Goal: Transaction & Acquisition: Book appointment/travel/reservation

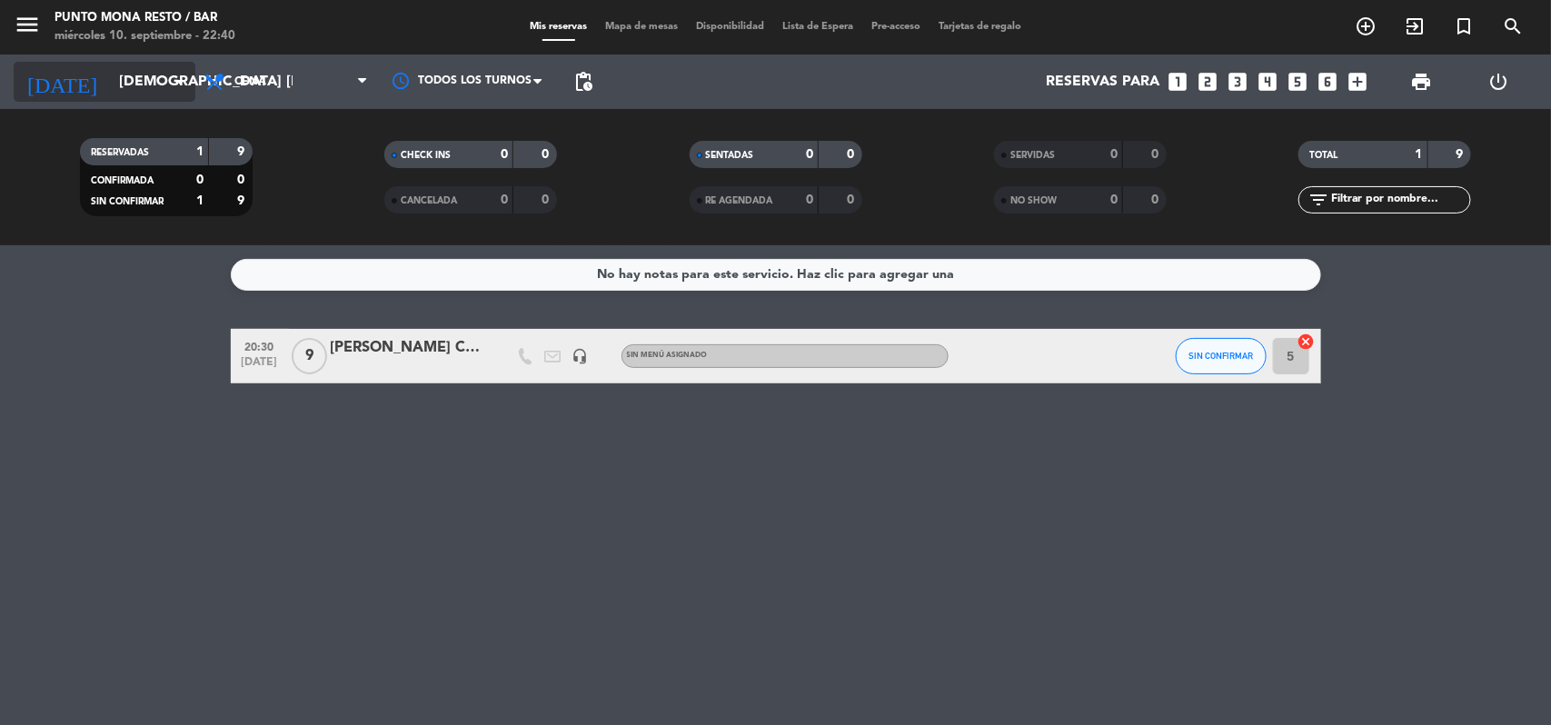
click at [166, 95] on input "[DEMOGRAPHIC_DATA] [DATE]" at bounding box center [206, 82] width 192 height 35
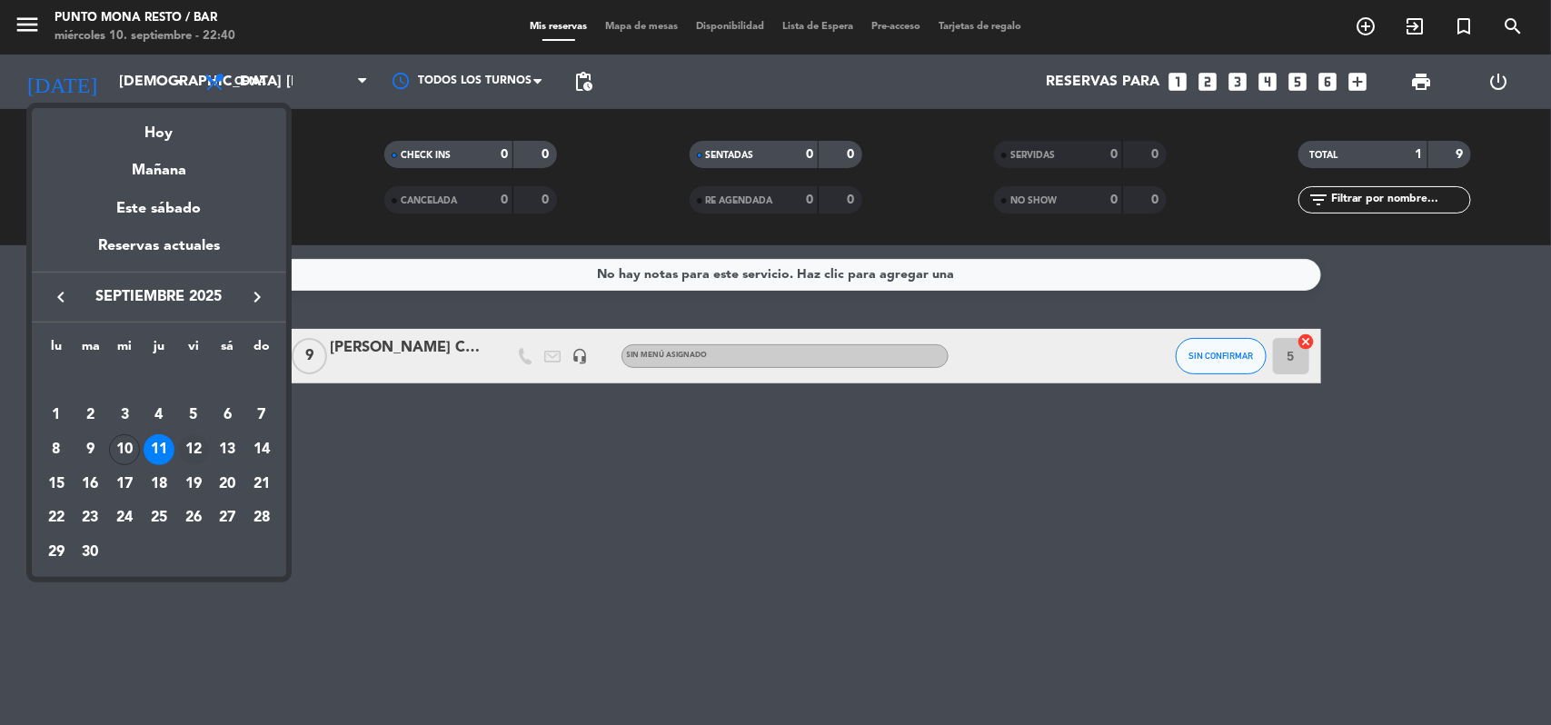
click at [192, 450] on div "12" at bounding box center [193, 449] width 31 height 31
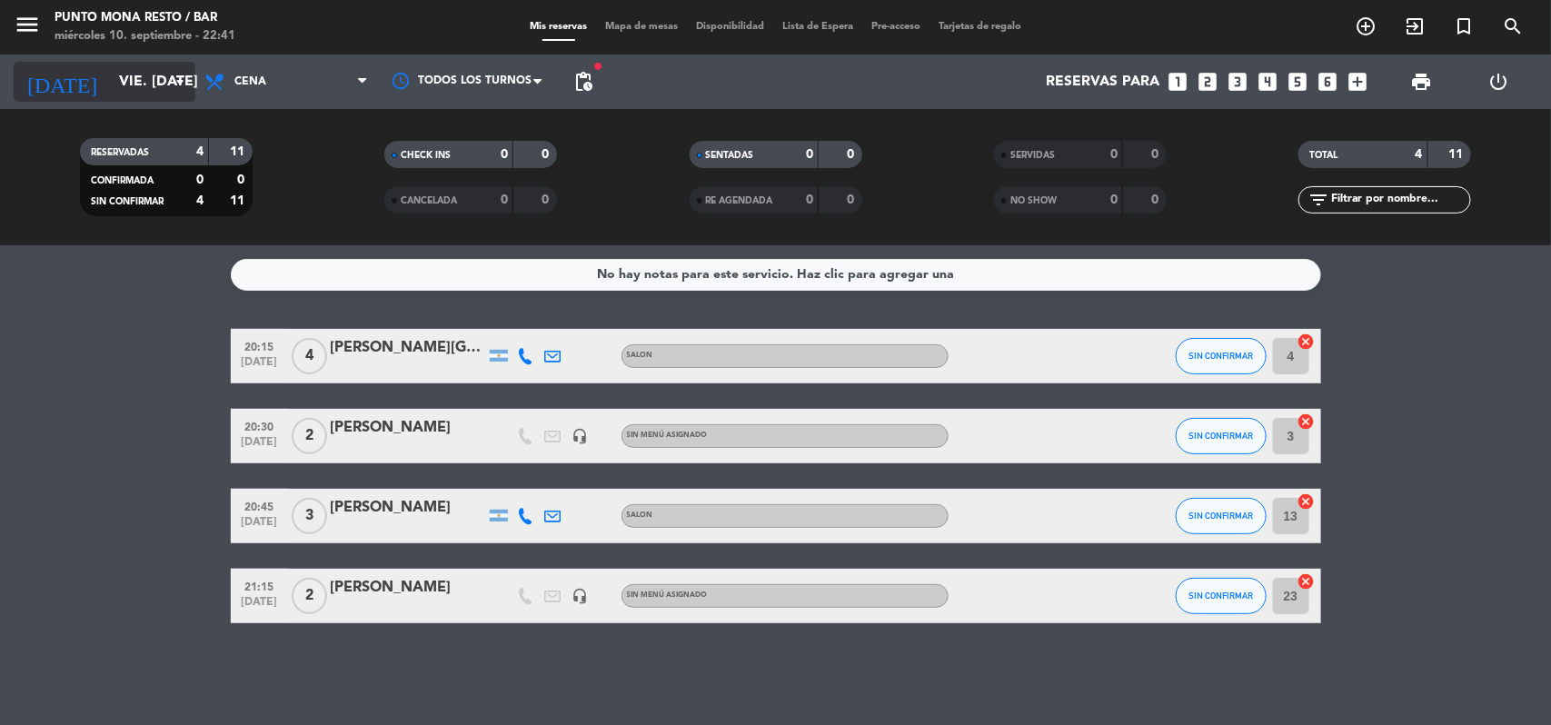
click at [175, 83] on icon "arrow_drop_down" at bounding box center [180, 82] width 22 height 22
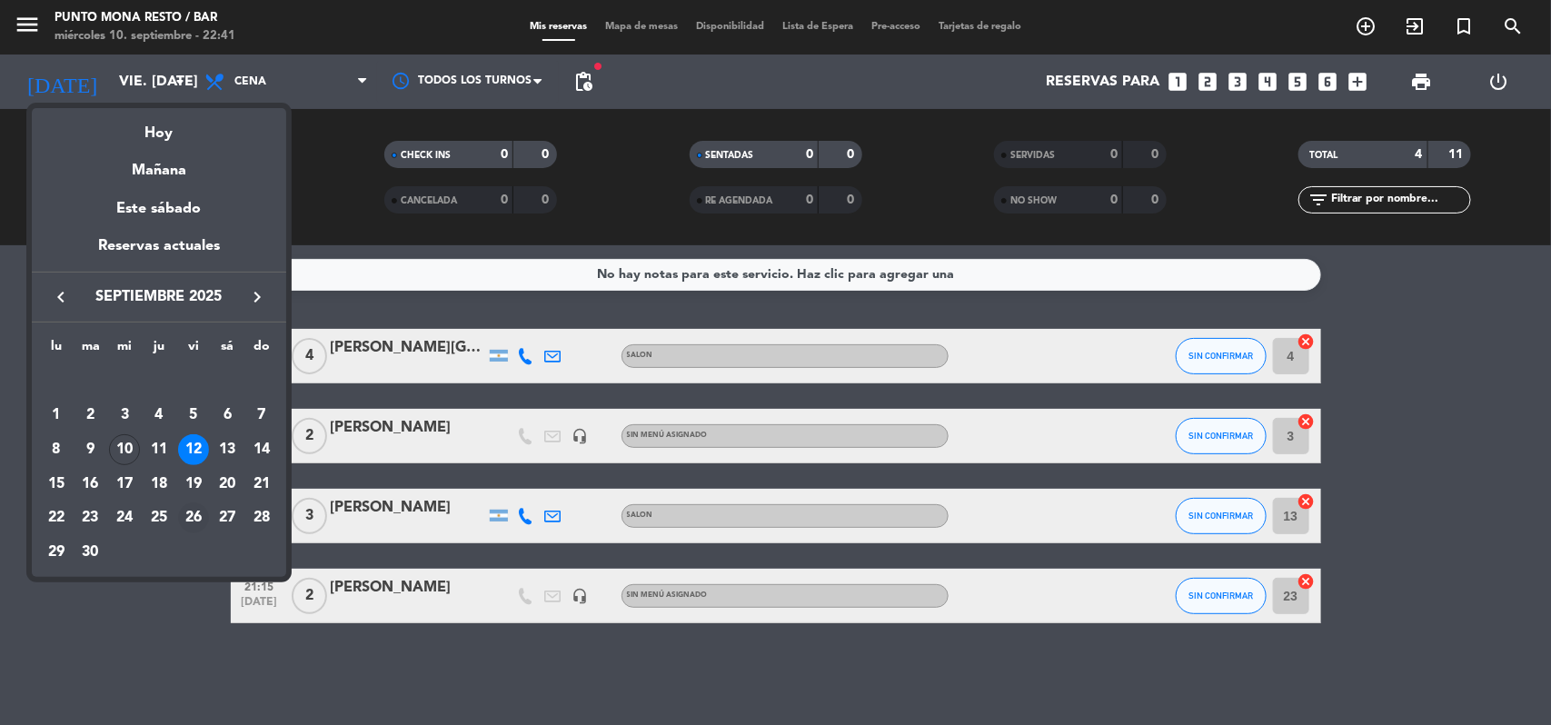
click at [202, 513] on div "26" at bounding box center [193, 518] width 31 height 31
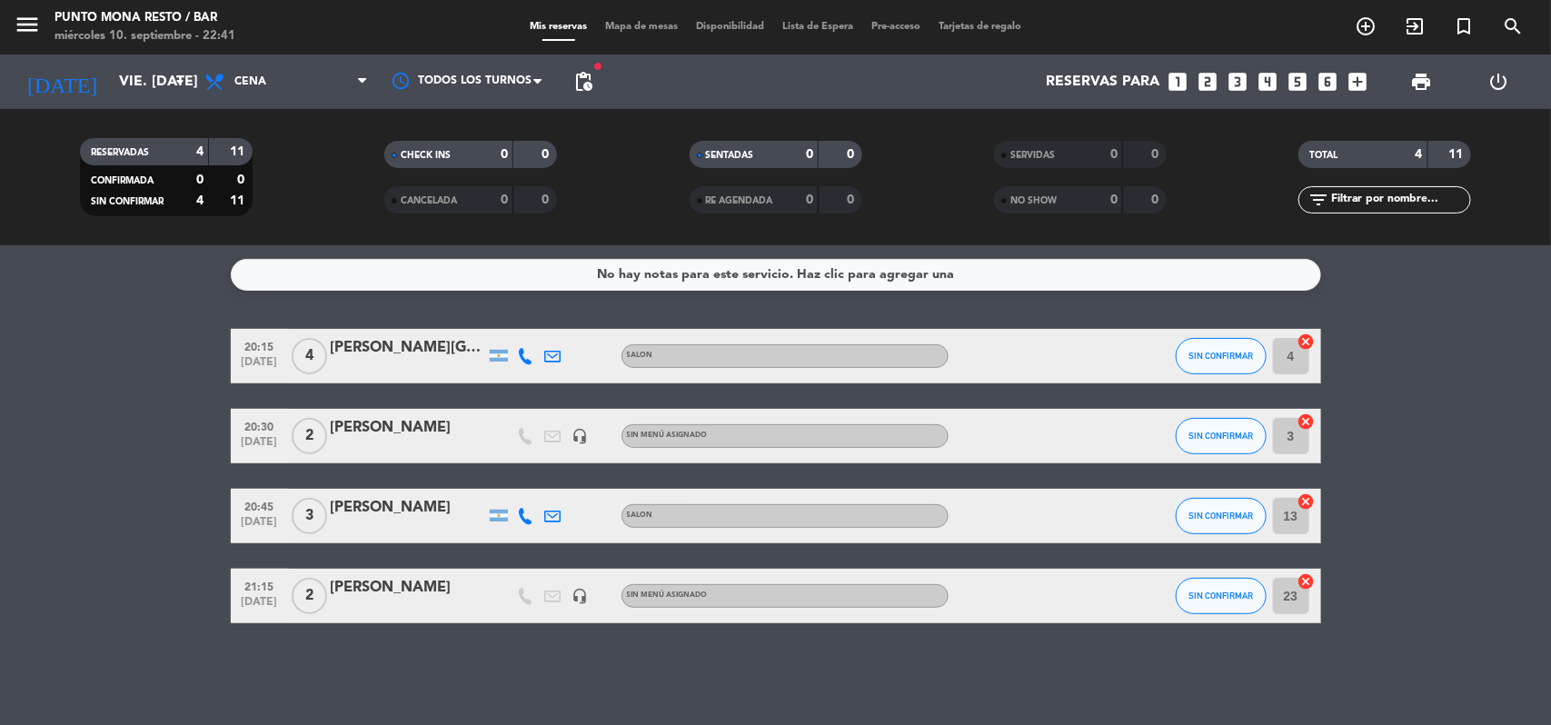
type input "vie. [DATE]"
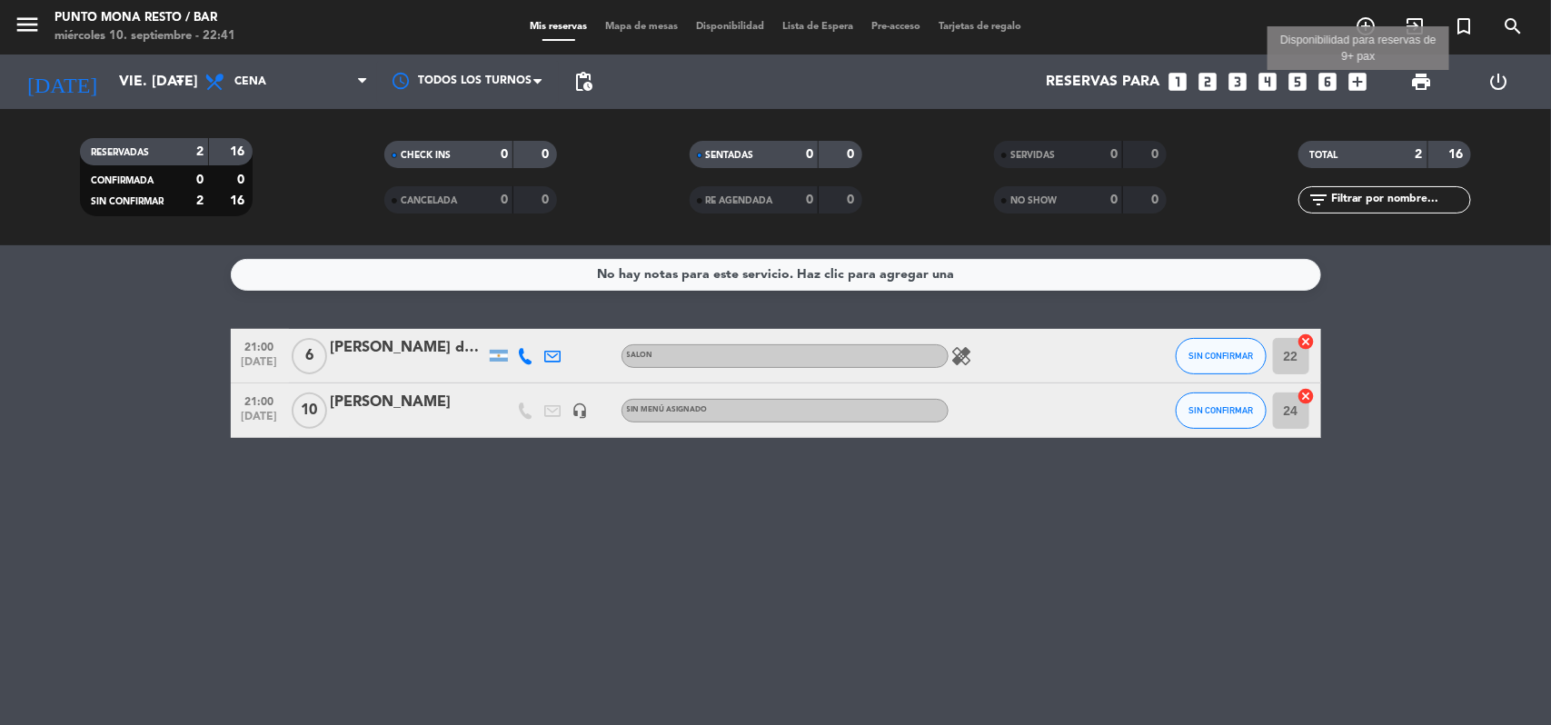
click at [1359, 77] on icon "add_box" at bounding box center [1359, 82] width 24 height 24
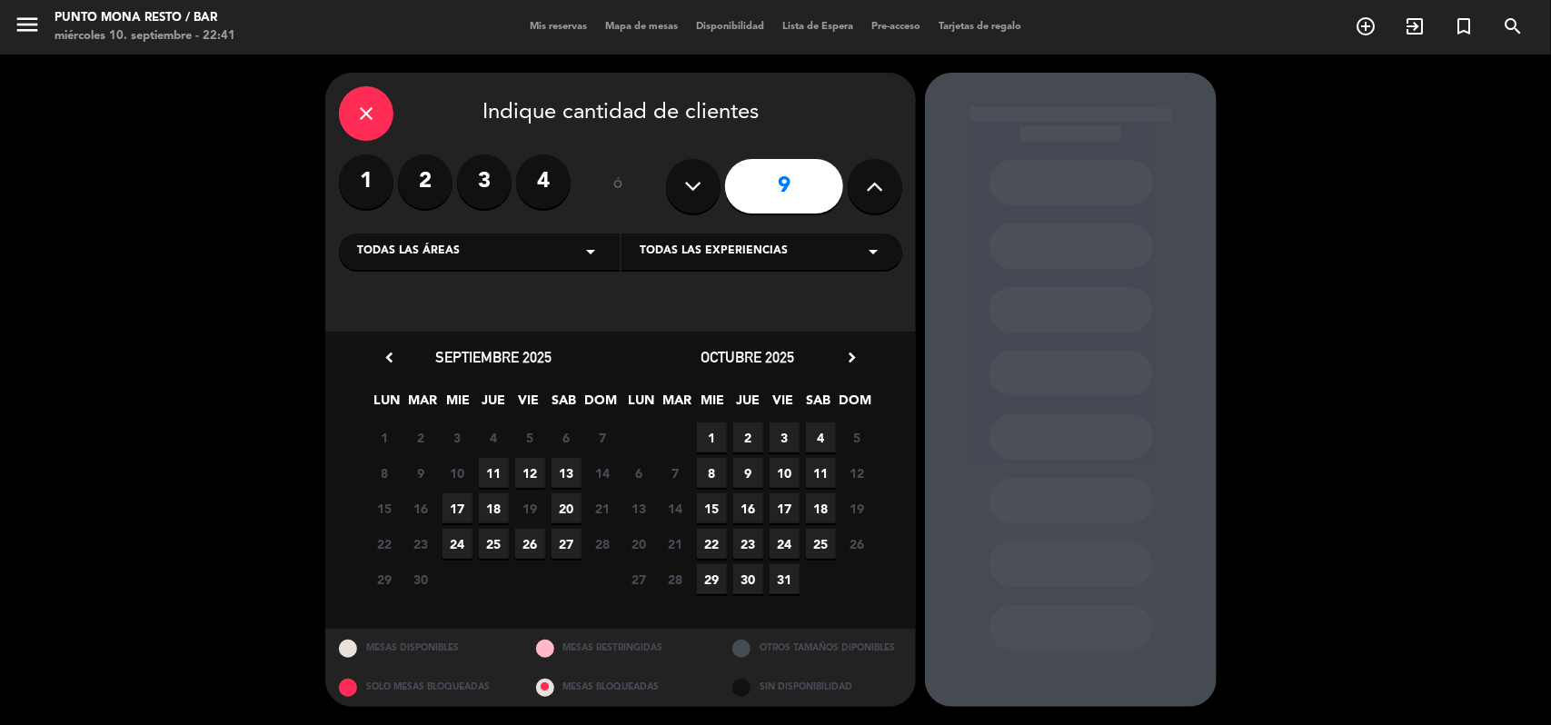
click at [692, 184] on icon at bounding box center [693, 186] width 17 height 27
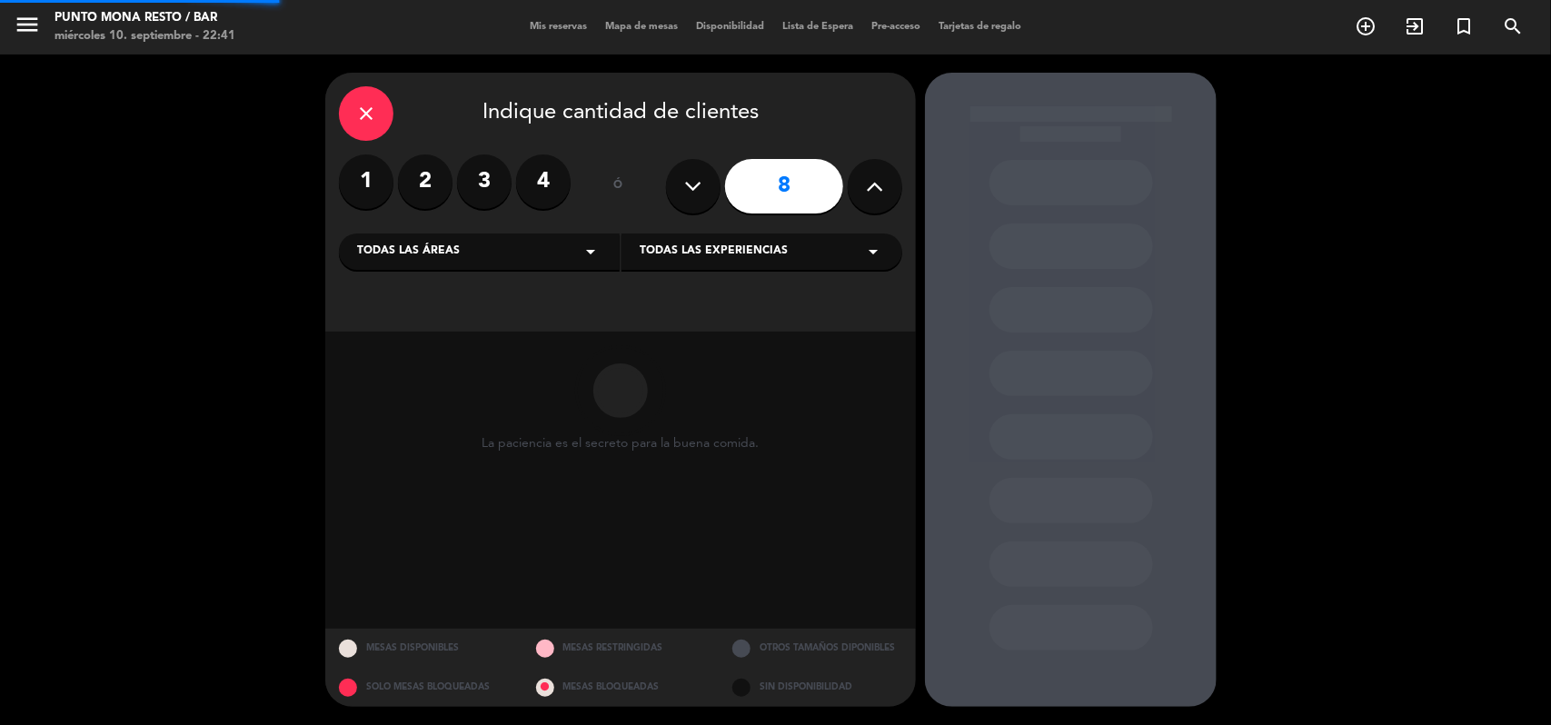
click at [692, 184] on icon at bounding box center [693, 186] width 17 height 27
type input "7"
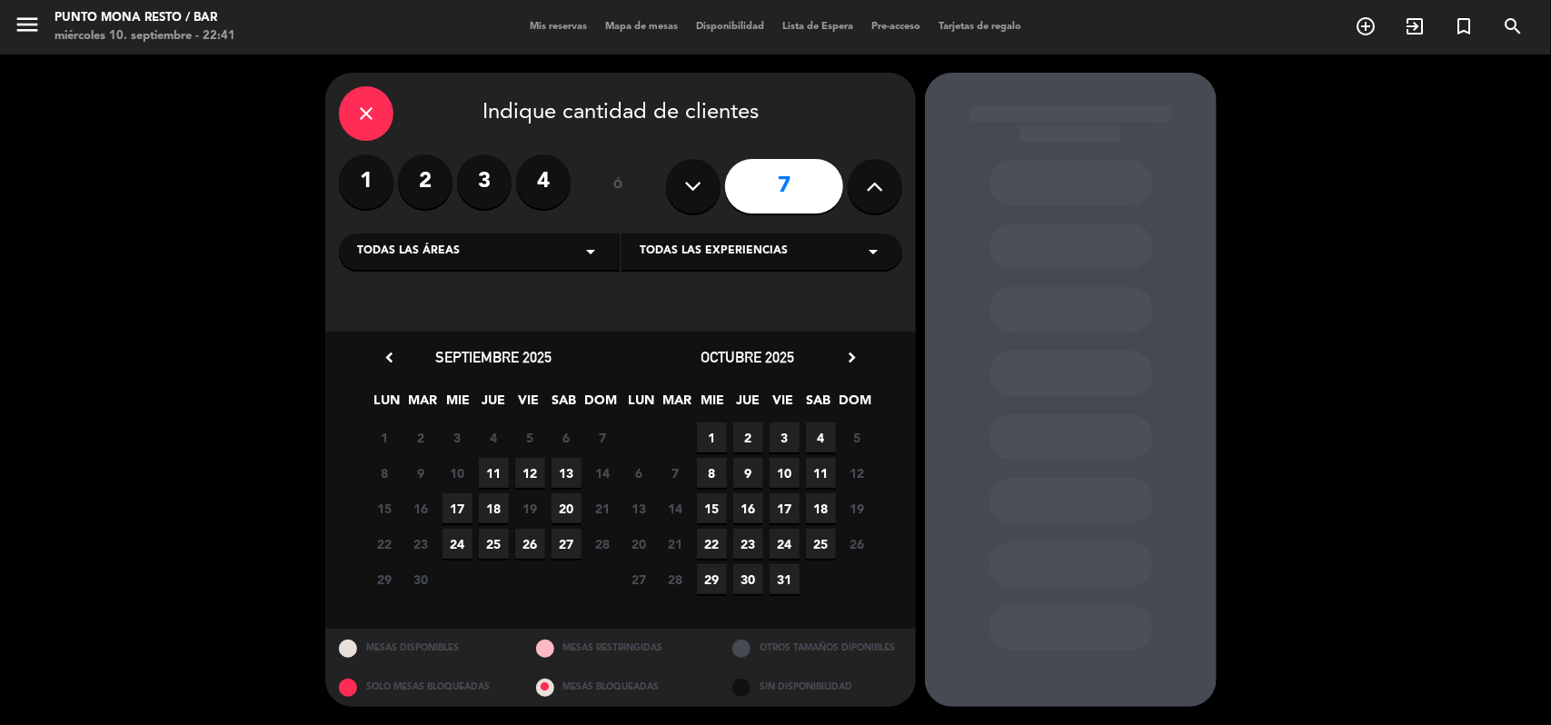
click at [525, 470] on span "12" at bounding box center [530, 473] width 30 height 30
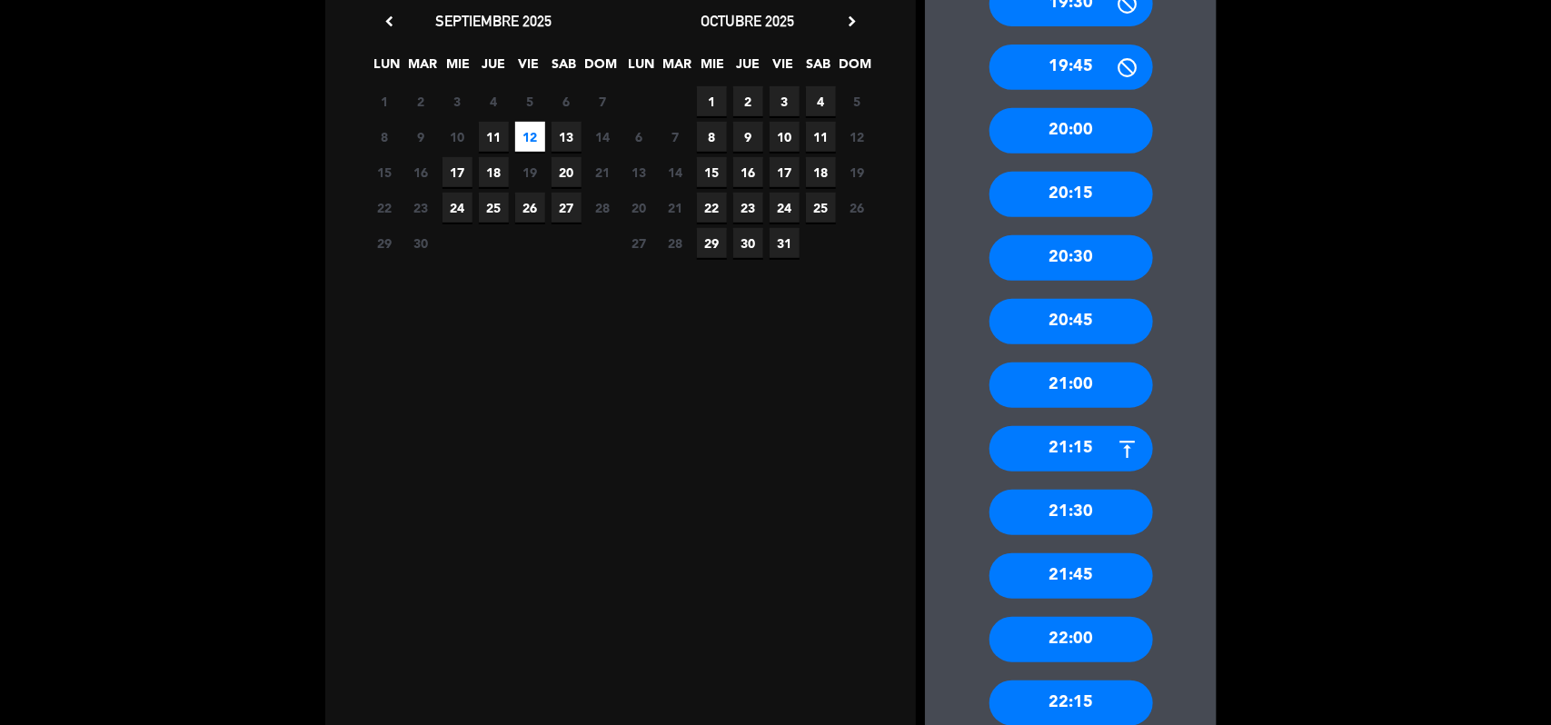
scroll to position [341, 0]
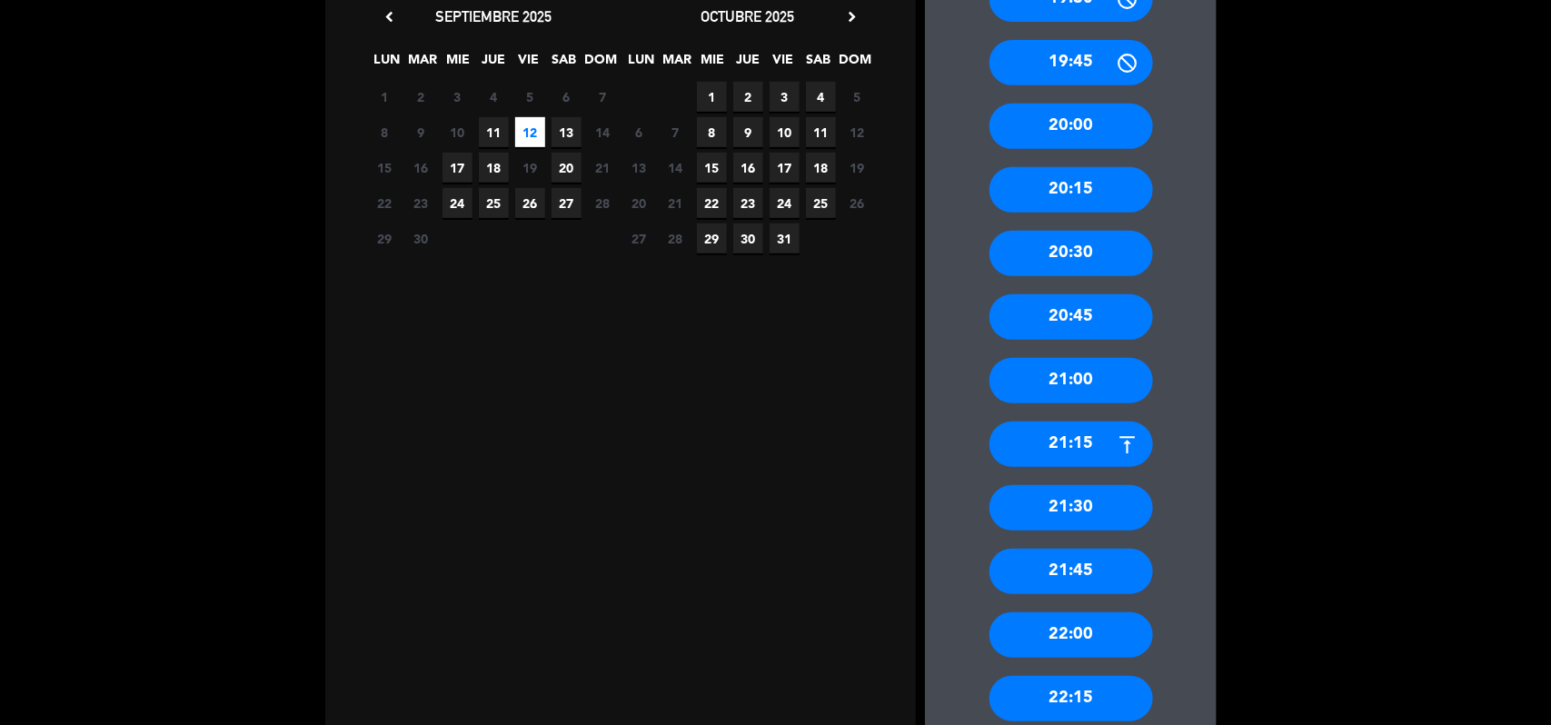
click at [1089, 633] on div "22:00" at bounding box center [1072, 635] width 164 height 45
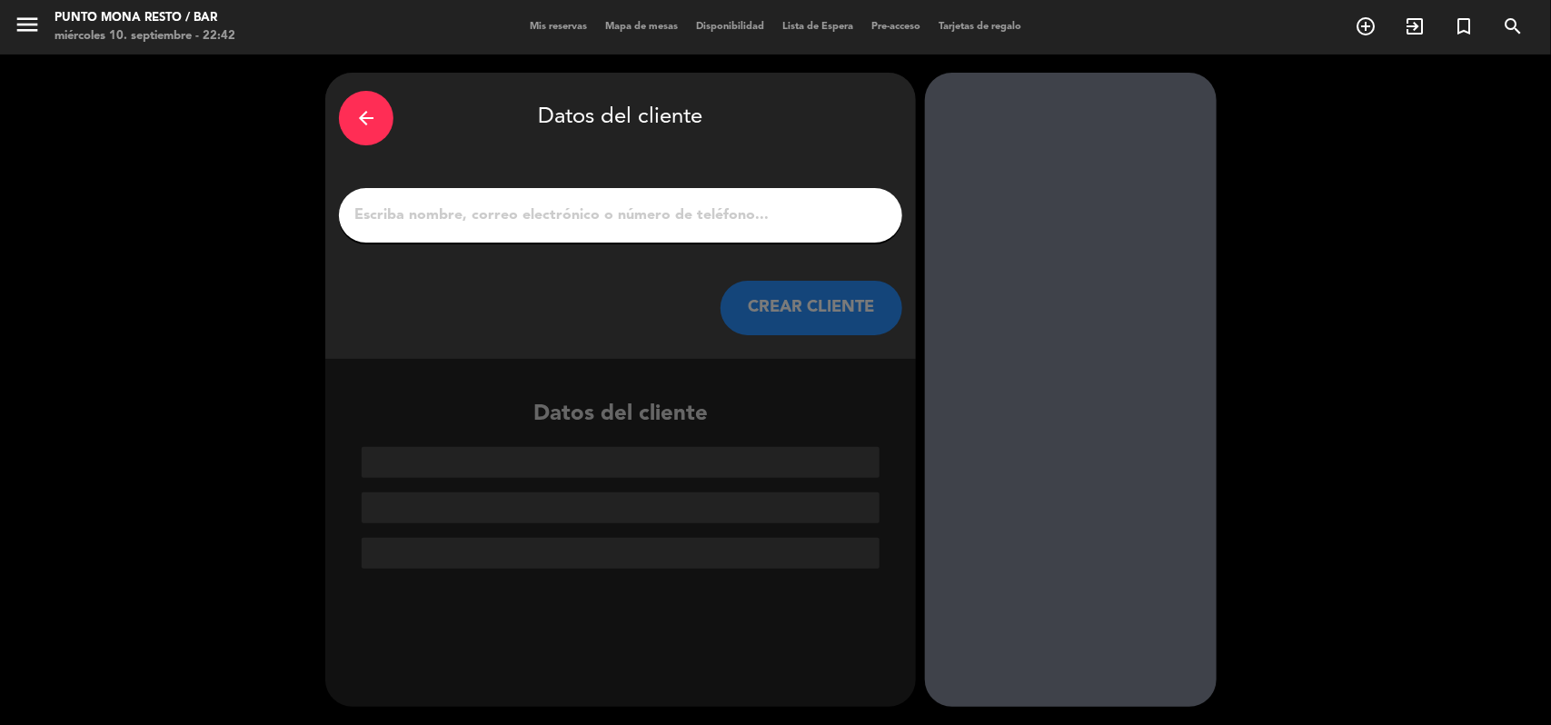
click at [411, 220] on input "1" at bounding box center [621, 215] width 536 height 25
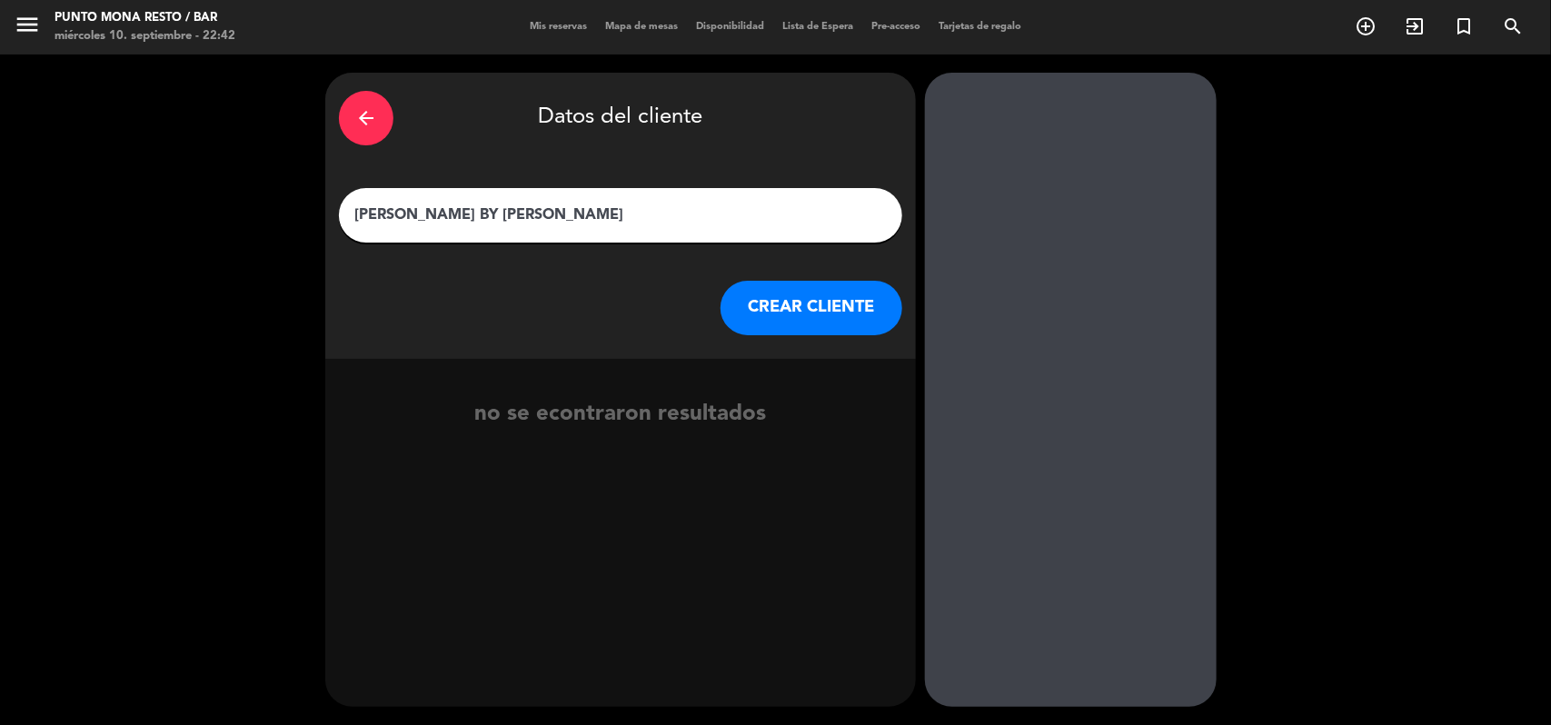
type input "[PERSON_NAME] BY [PERSON_NAME]"
click at [805, 323] on button "CREAR CLIENTE" at bounding box center [812, 308] width 182 height 55
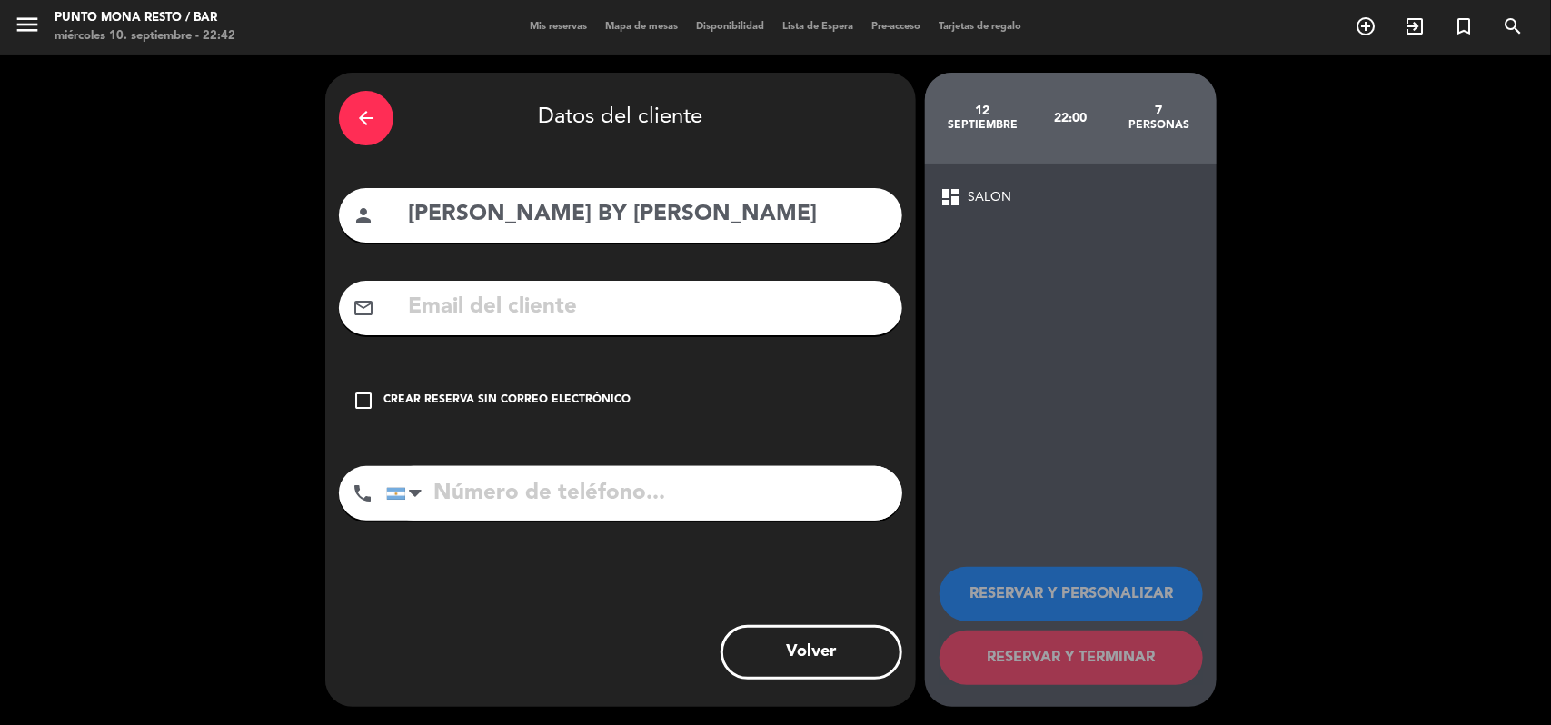
click at [357, 405] on icon "check_box_outline_blank" at bounding box center [364, 401] width 22 height 22
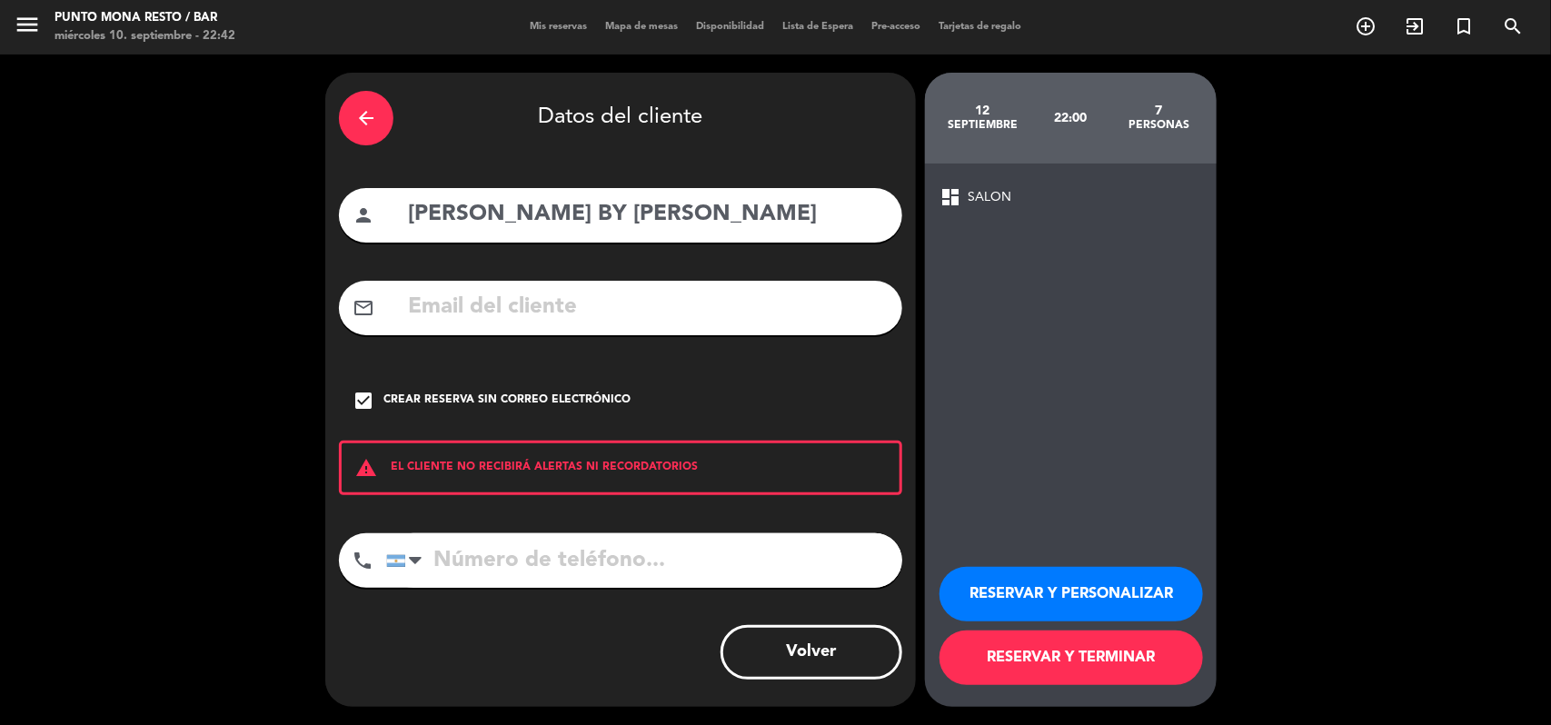
click at [1146, 669] on button "RESERVAR Y TERMINAR" at bounding box center [1072, 658] width 264 height 55
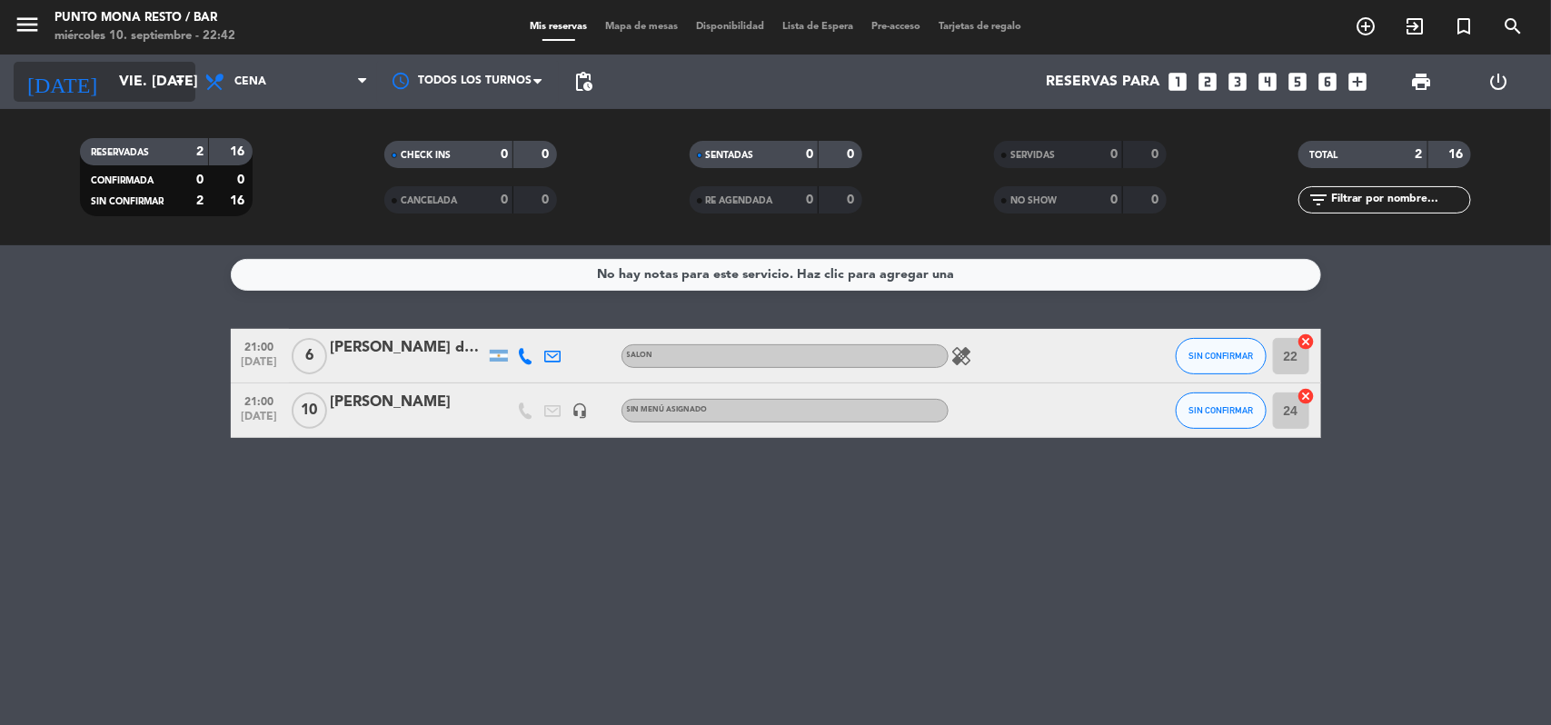
click at [179, 80] on icon "arrow_drop_down" at bounding box center [180, 82] width 22 height 22
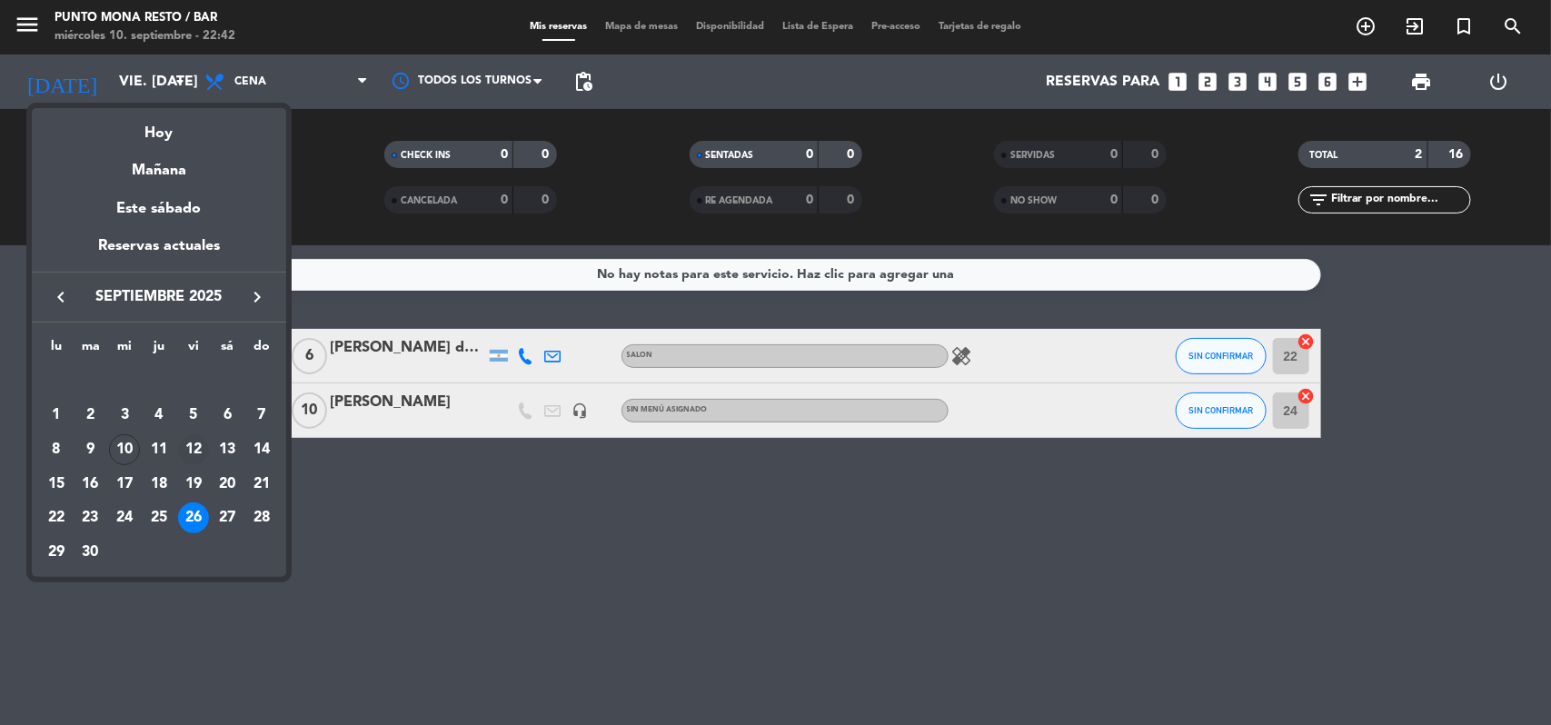
click at [196, 443] on div "12" at bounding box center [193, 449] width 31 height 31
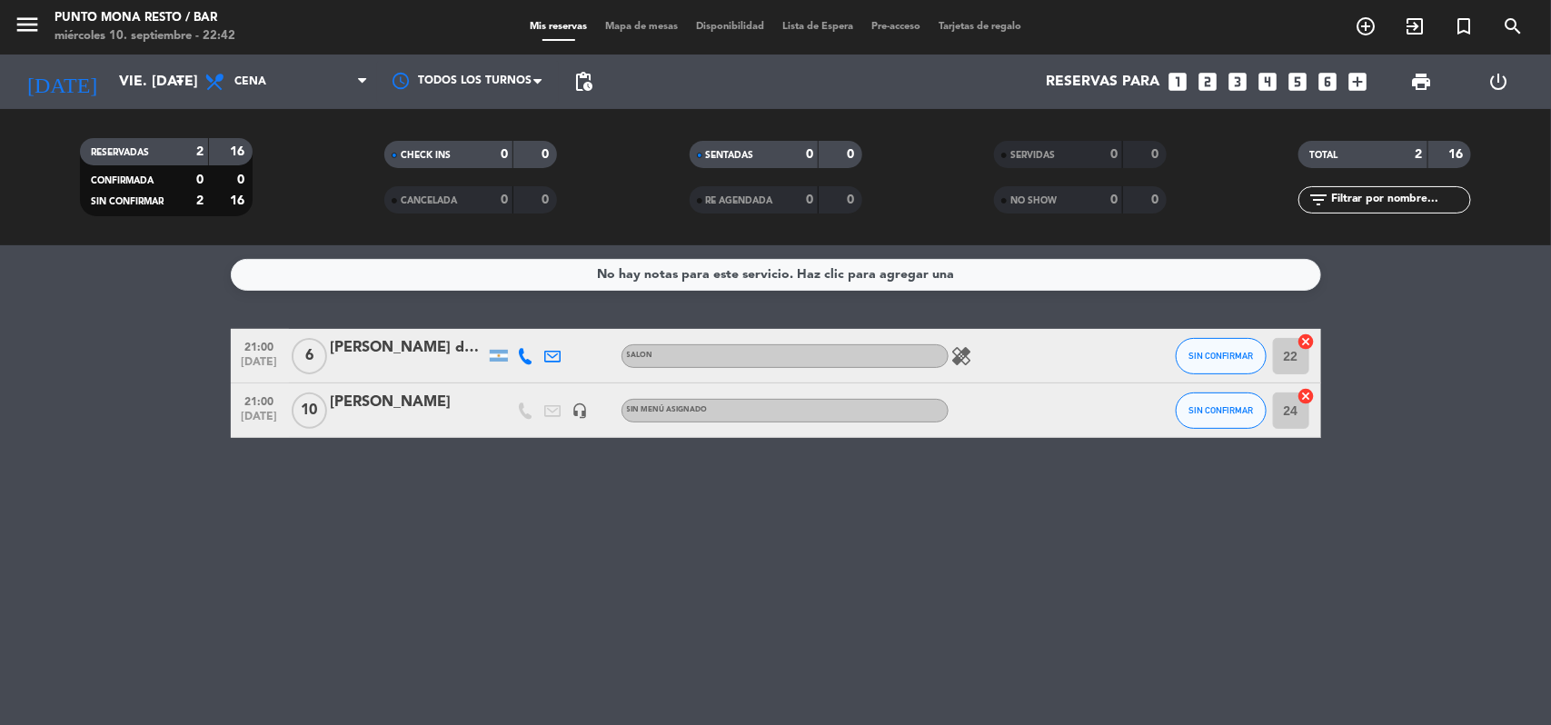
type input "vie. [DATE]"
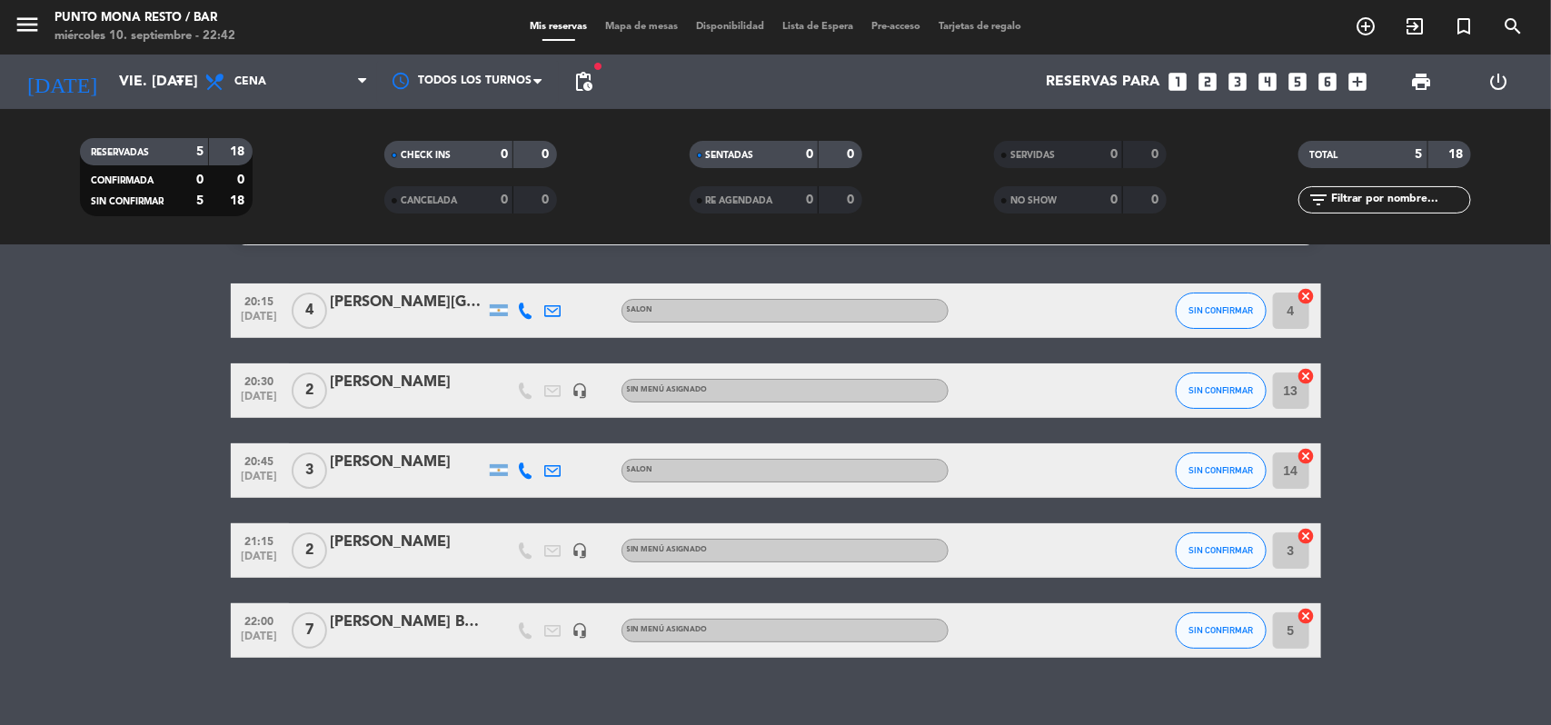
scroll to position [68, 0]
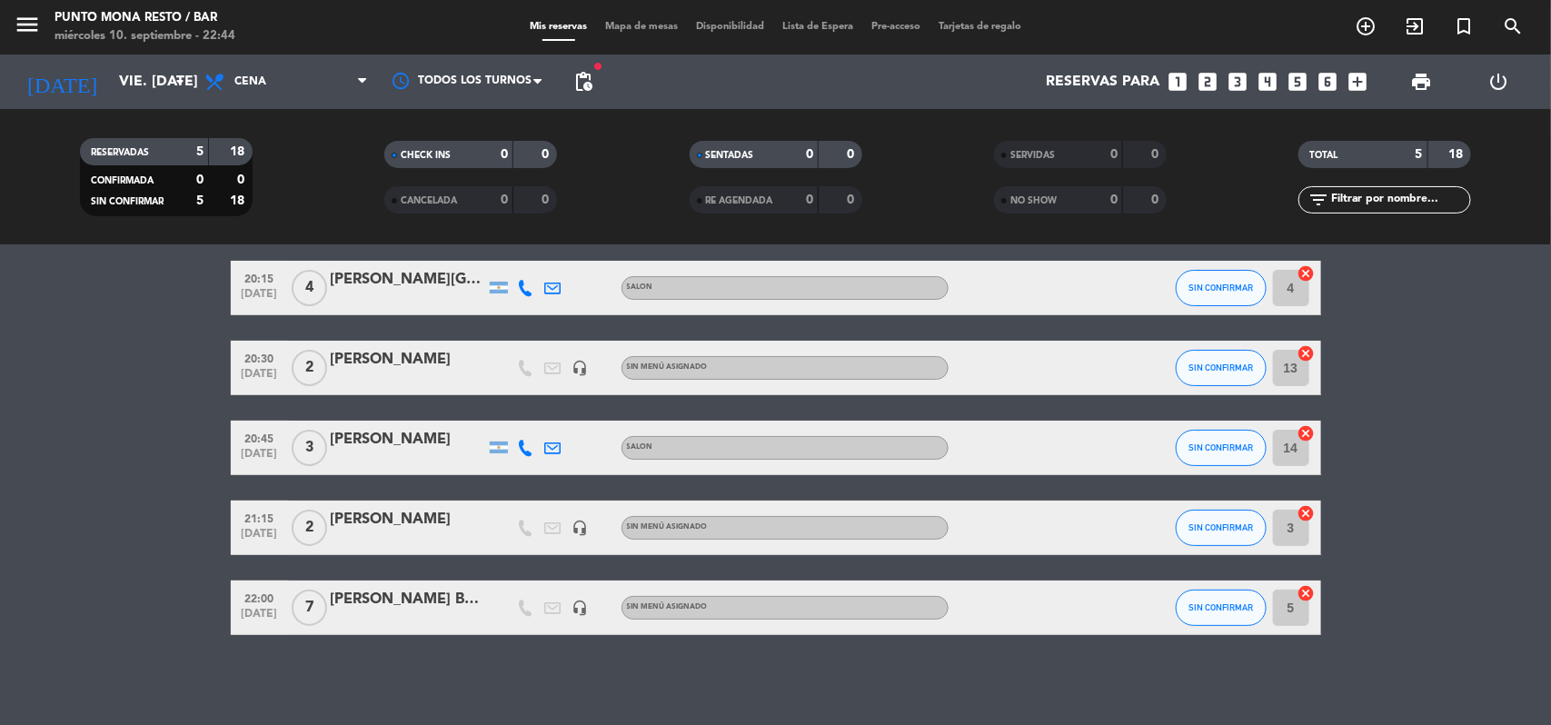
click at [1270, 83] on icon "looks_4" at bounding box center [1269, 82] width 24 height 24
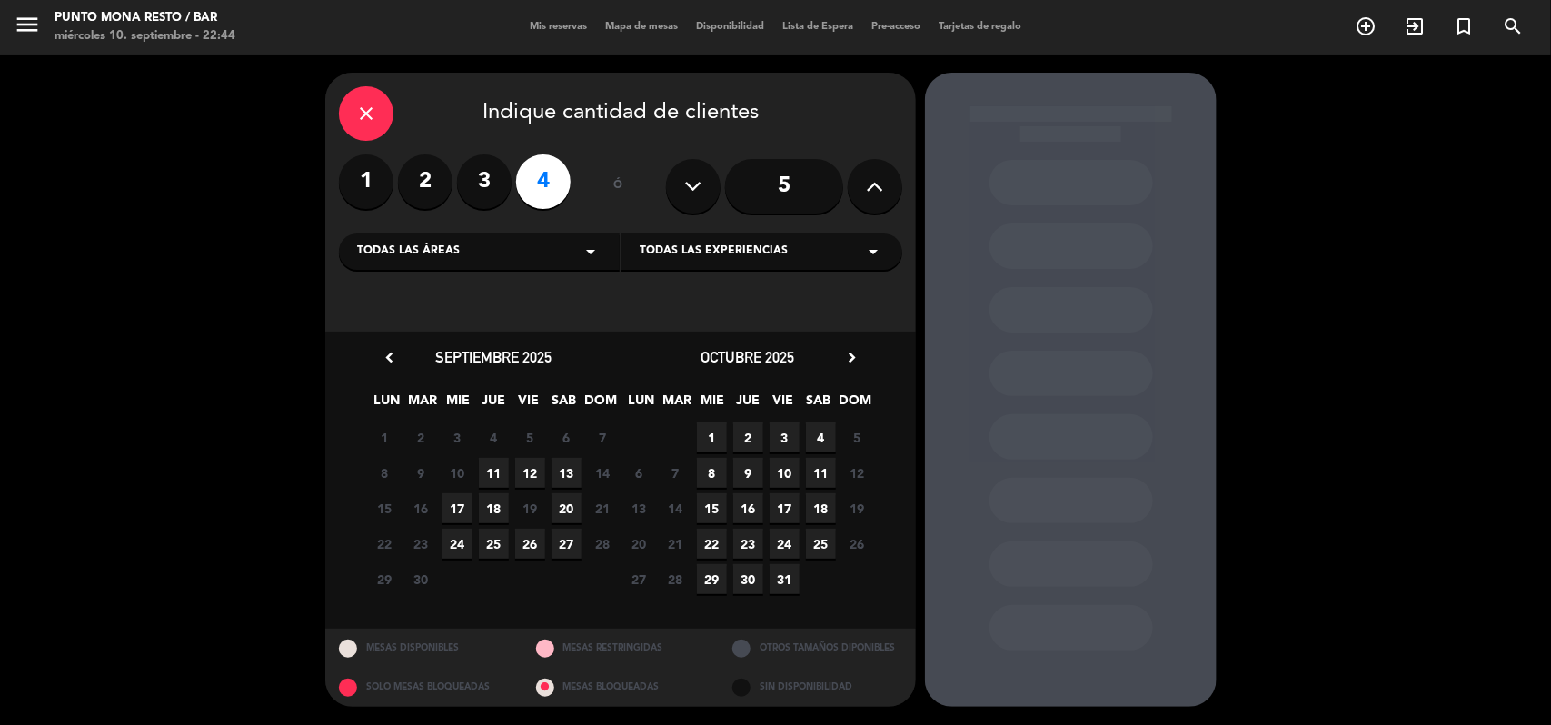
click at [533, 475] on span "12" at bounding box center [530, 473] width 30 height 30
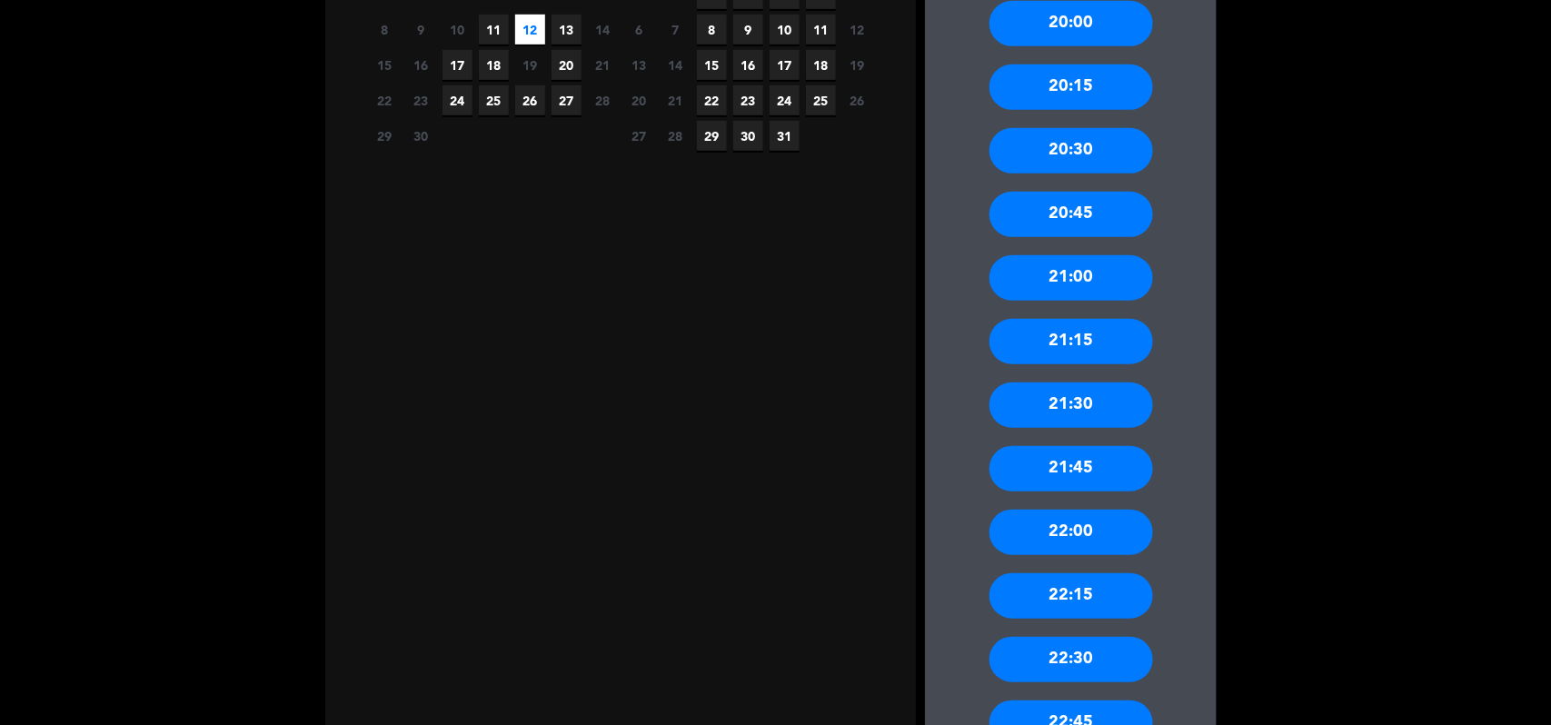
scroll to position [454, 0]
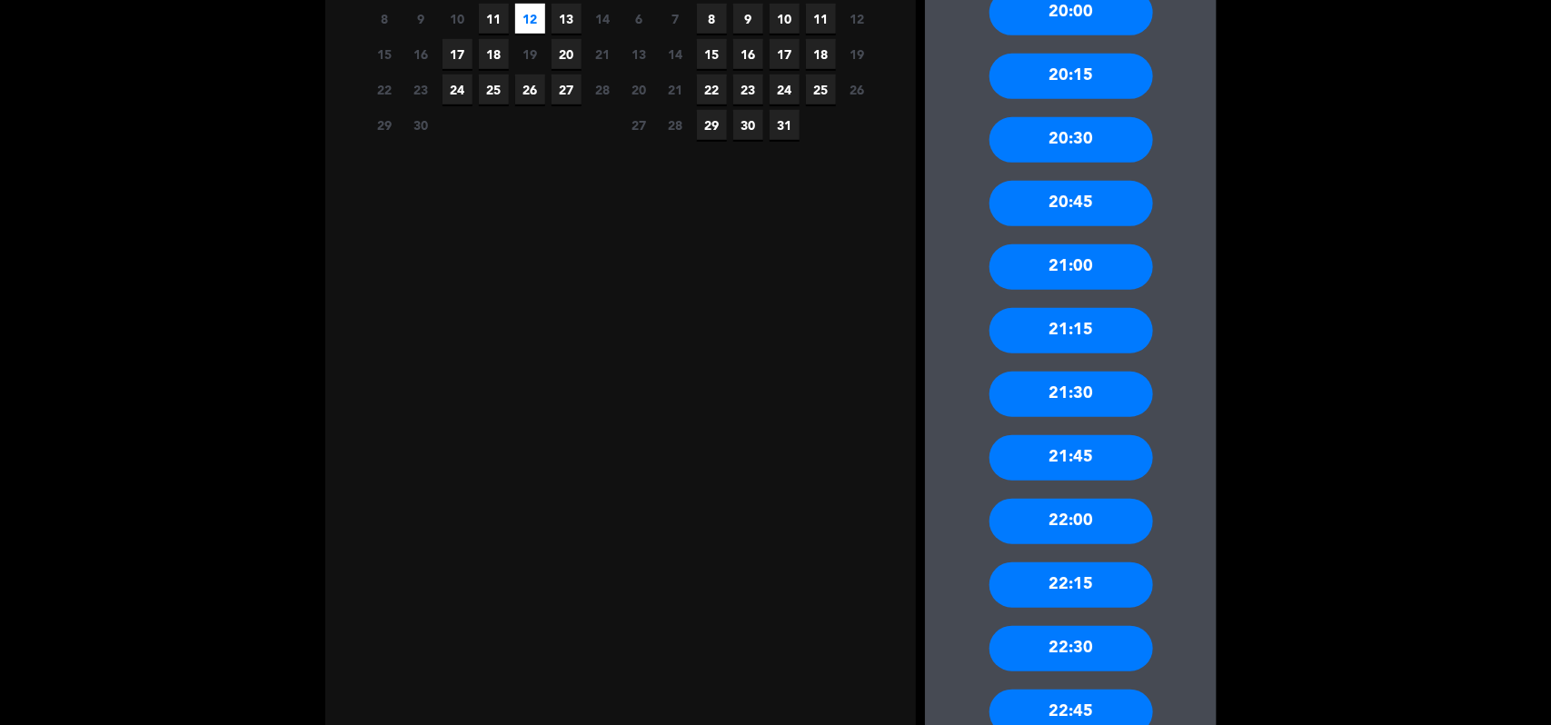
click at [1072, 513] on div "22:00" at bounding box center [1072, 521] width 164 height 45
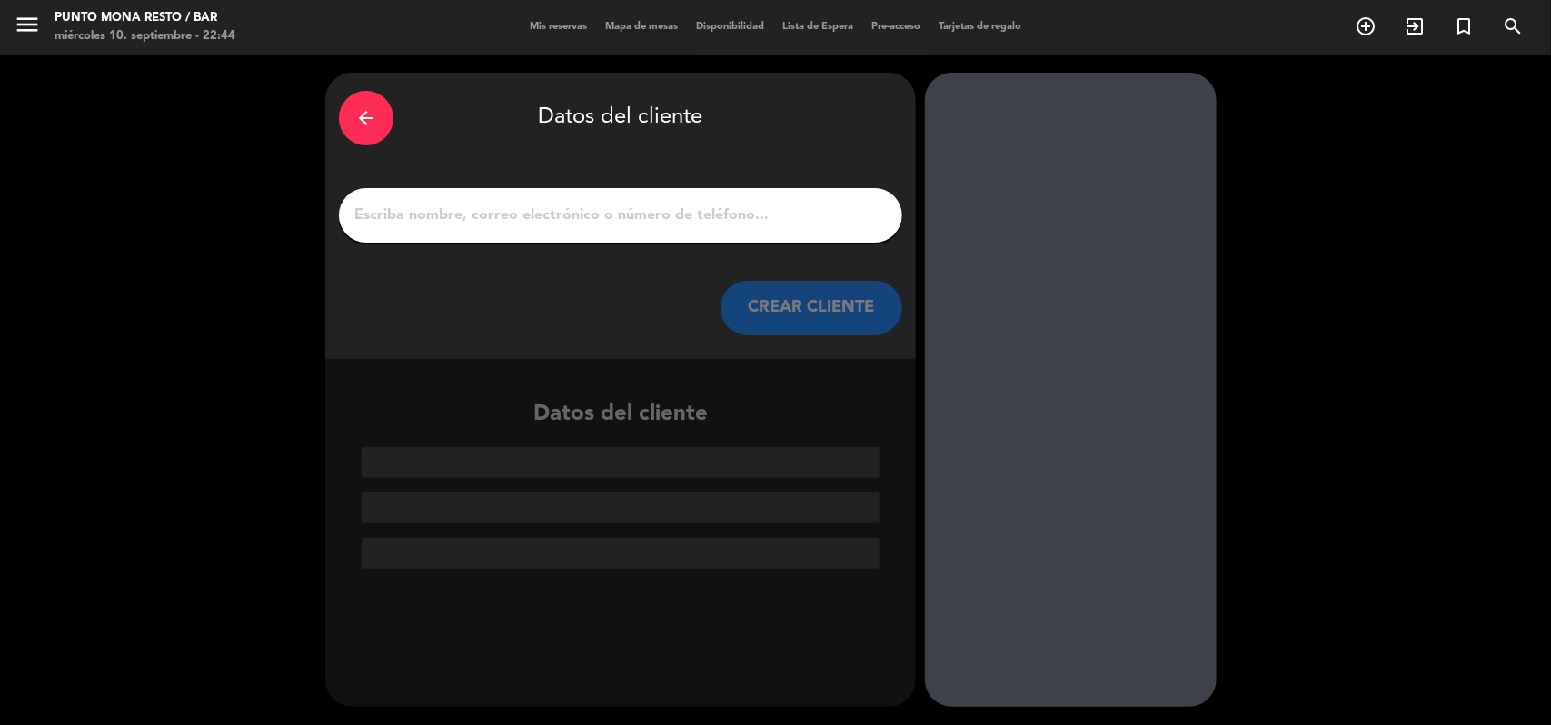
scroll to position [0, 0]
click at [451, 207] on input "1" at bounding box center [621, 215] width 536 height 25
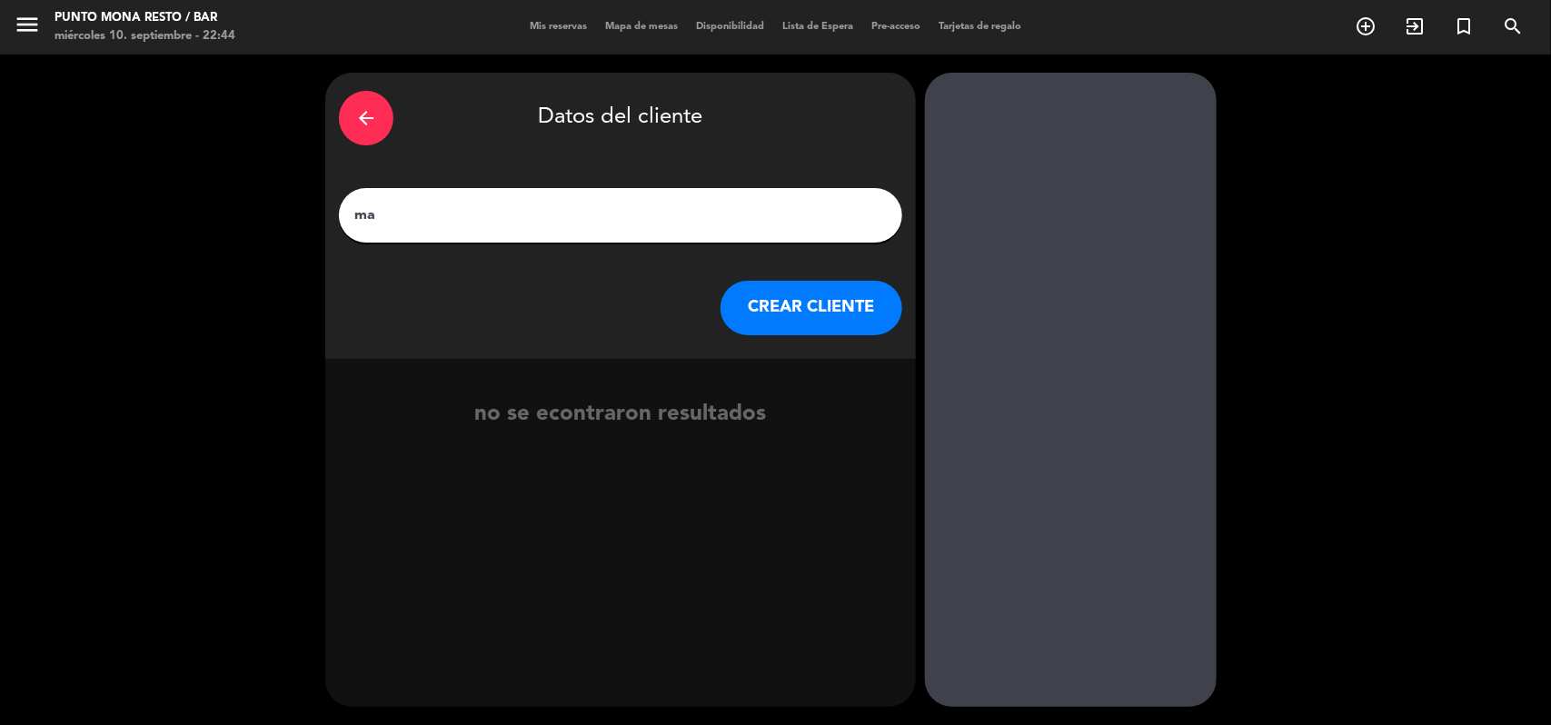
type input "m"
type input "[PERSON_NAME] BY [PERSON_NAME]"
click at [814, 298] on button "CREAR CLIENTE" at bounding box center [812, 308] width 182 height 55
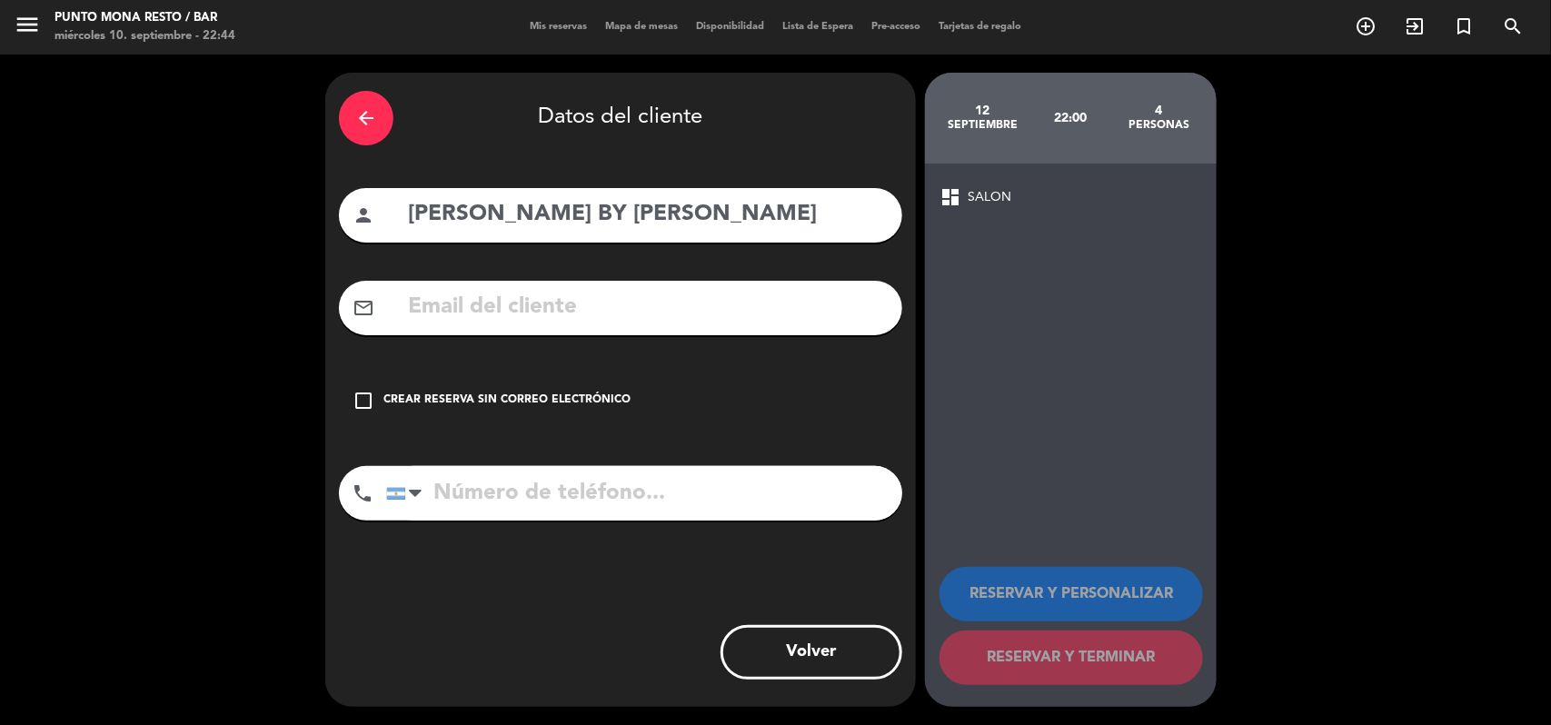
click at [362, 395] on icon "check_box_outline_blank" at bounding box center [364, 401] width 22 height 22
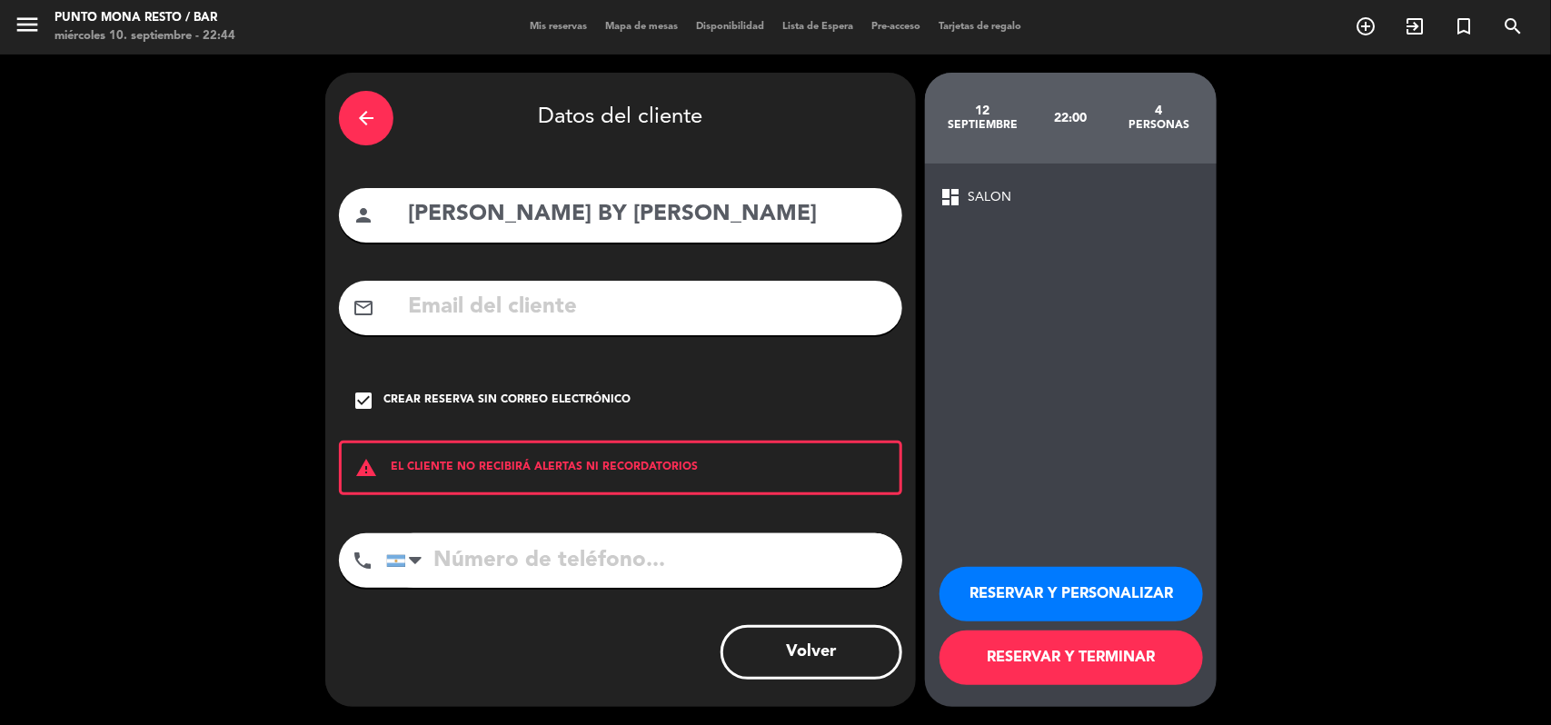
click at [1041, 648] on button "RESERVAR Y TERMINAR" at bounding box center [1072, 658] width 264 height 55
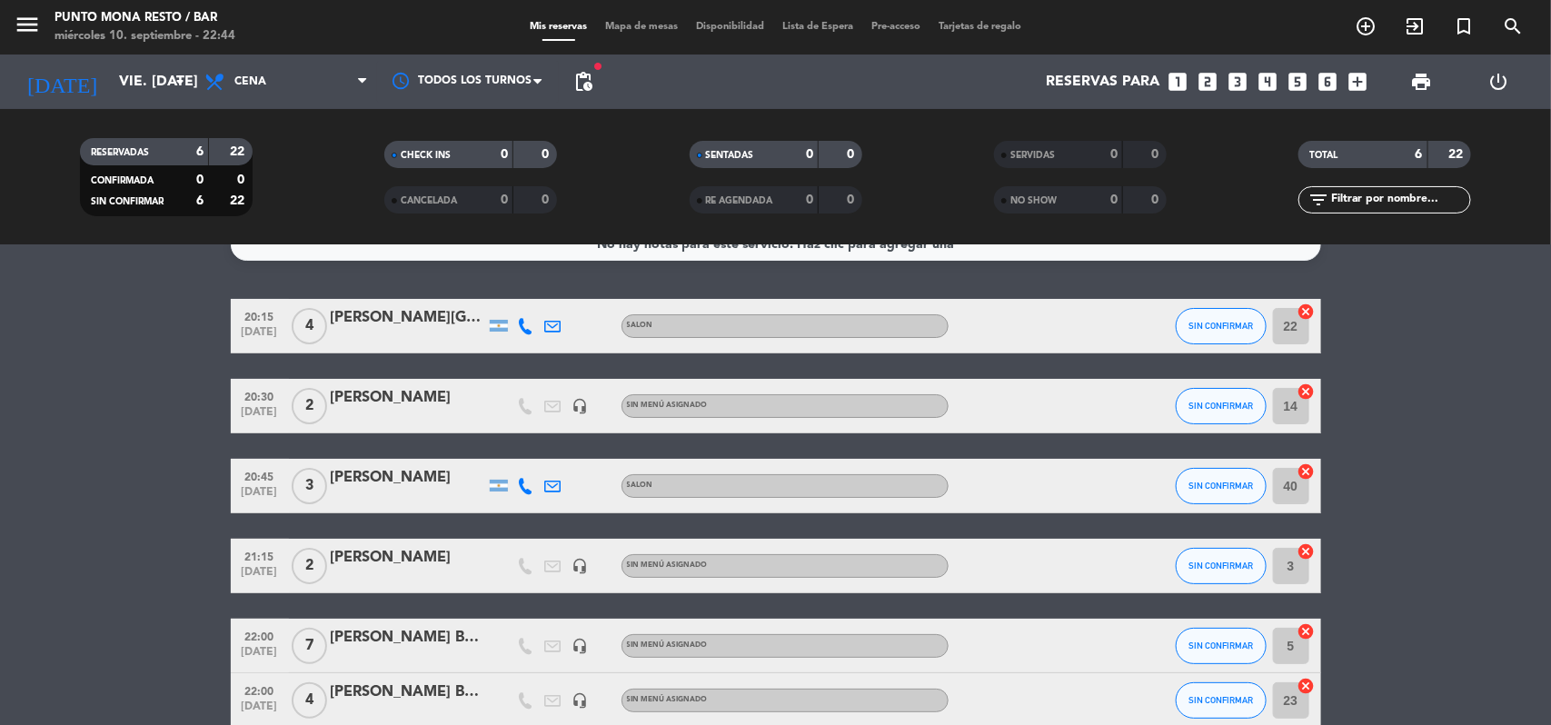
scroll to position [9, 0]
